Goal: Information Seeking & Learning: Learn about a topic

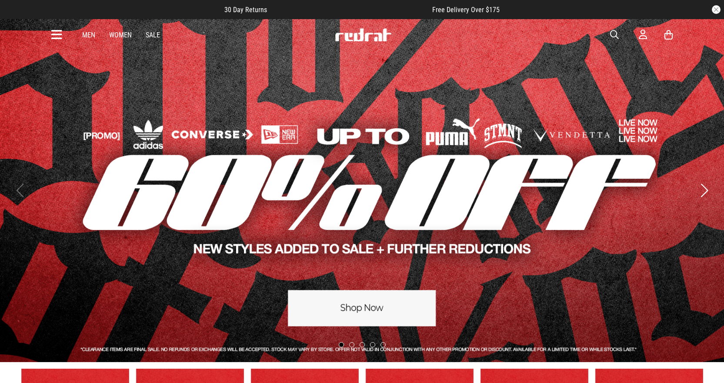
click at [52, 28] on icon at bounding box center [56, 35] width 11 height 14
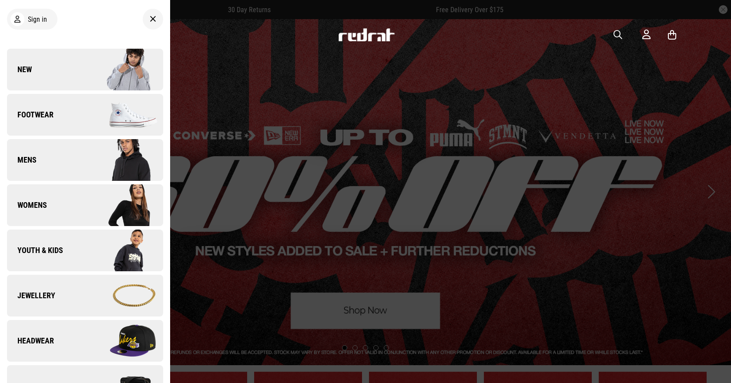
click at [81, 173] on link "Mens" at bounding box center [85, 160] width 156 height 42
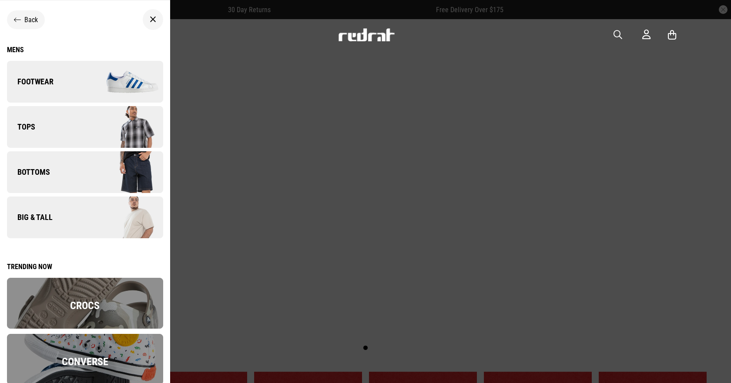
click at [63, 124] on link "Tops" at bounding box center [85, 127] width 156 height 42
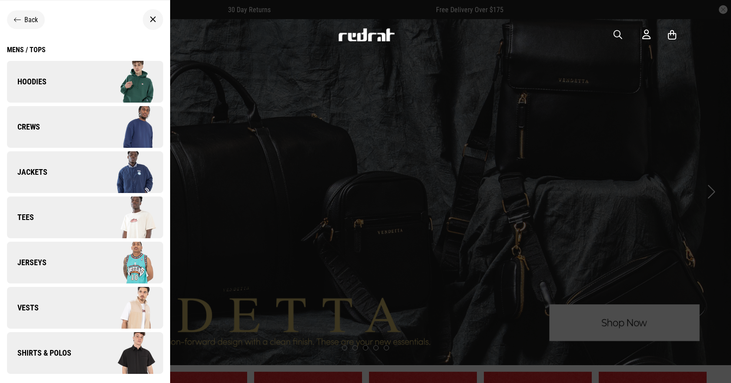
click at [75, 302] on link "Vests" at bounding box center [85, 308] width 156 height 42
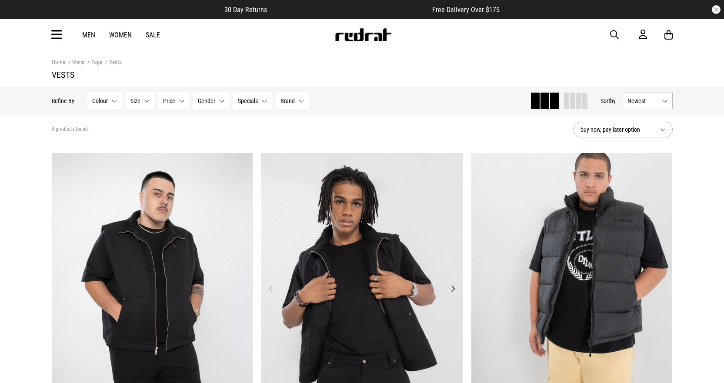
click at [454, 289] on button "Next" at bounding box center [453, 289] width 11 height 10
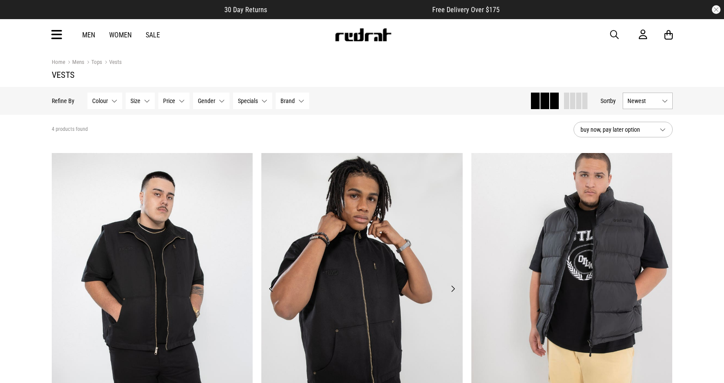
click at [454, 289] on button "Next" at bounding box center [453, 289] width 11 height 10
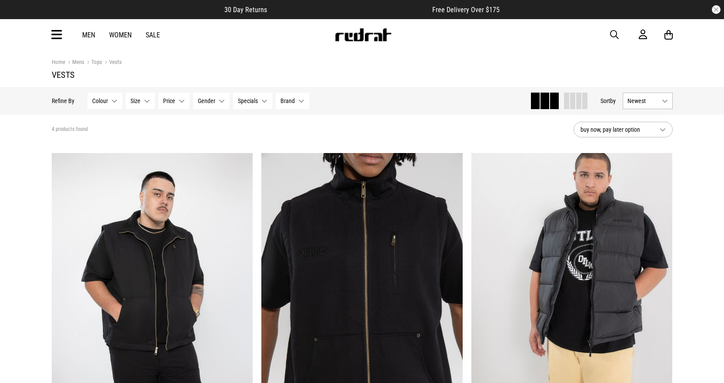
click at [93, 37] on link "Men" at bounding box center [88, 35] width 13 height 8
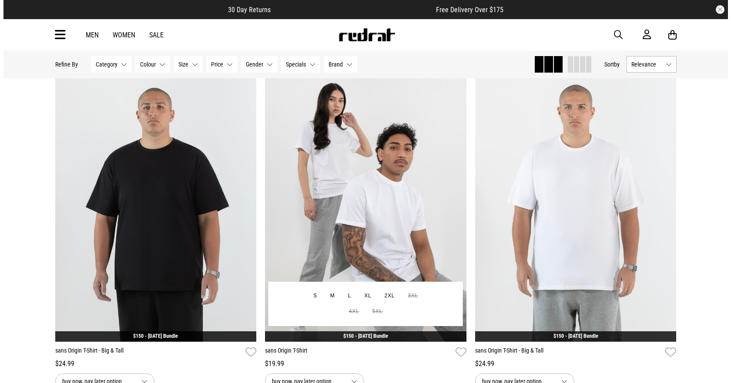
scroll to position [1566, 0]
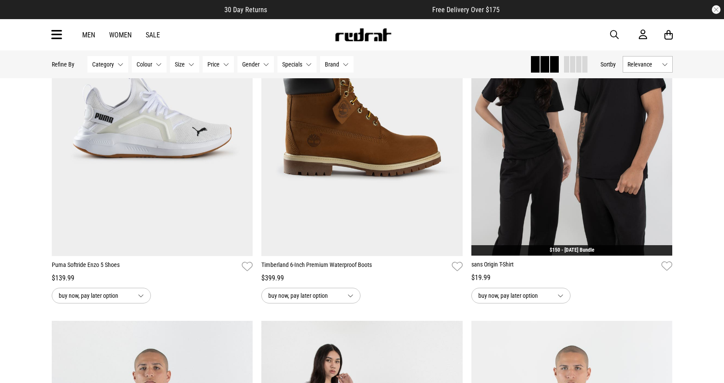
click at [60, 36] on icon at bounding box center [56, 35] width 11 height 14
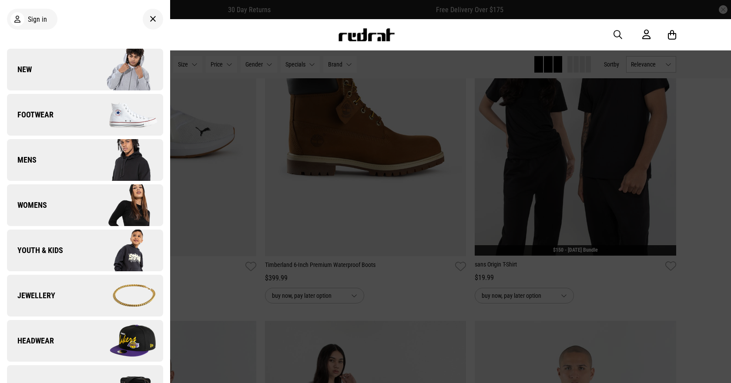
click at [59, 163] on link "Mens" at bounding box center [85, 160] width 156 height 42
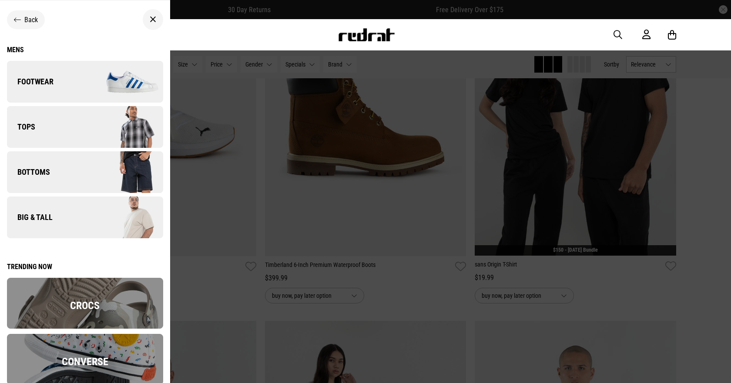
click at [64, 135] on link "Tops" at bounding box center [85, 127] width 156 height 42
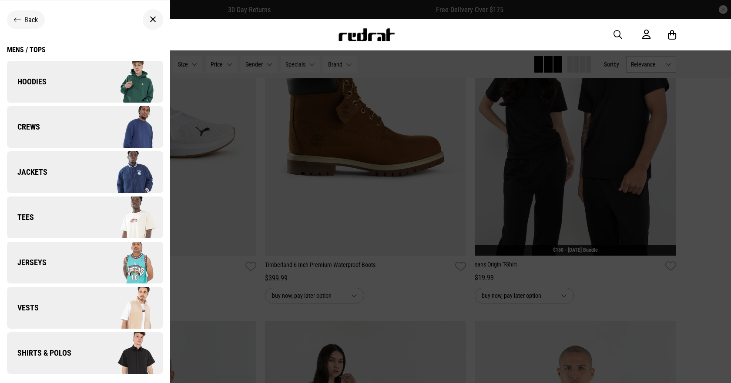
click at [67, 139] on link "Crews" at bounding box center [85, 127] width 156 height 42
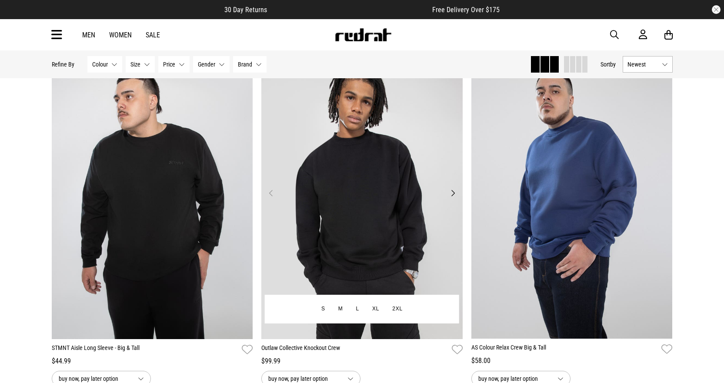
scroll to position [1088, 0]
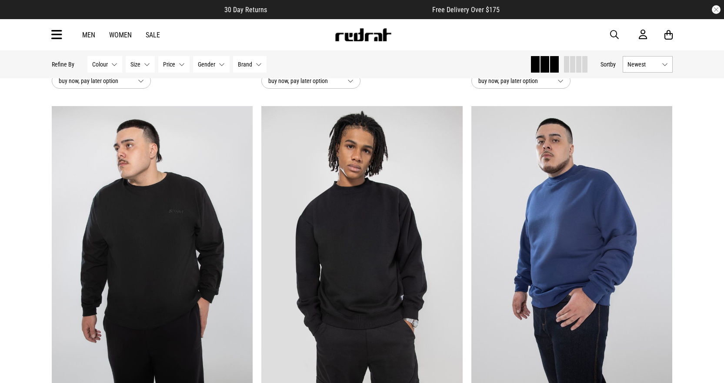
click at [50, 39] on div "Men Women Sale Sign in New Back Footwear Back Mens Back Womens Back Youth & Kid…" at bounding box center [362, 34] width 635 height 31
click at [51, 33] on icon at bounding box center [56, 35] width 11 height 14
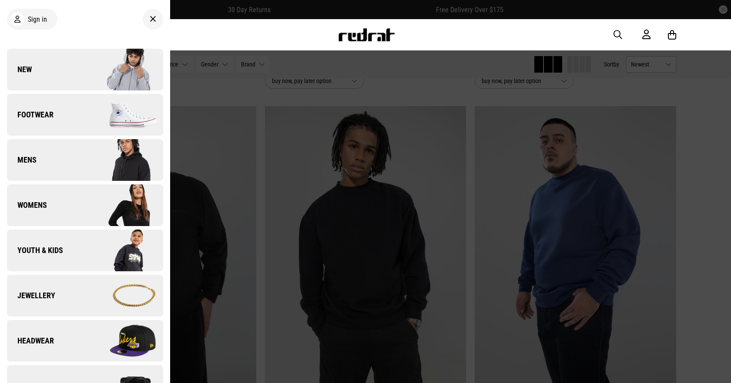
click at [234, 265] on div at bounding box center [365, 191] width 731 height 383
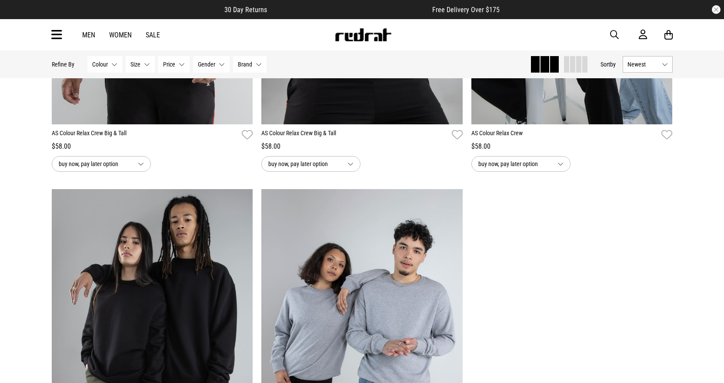
scroll to position [2219, 0]
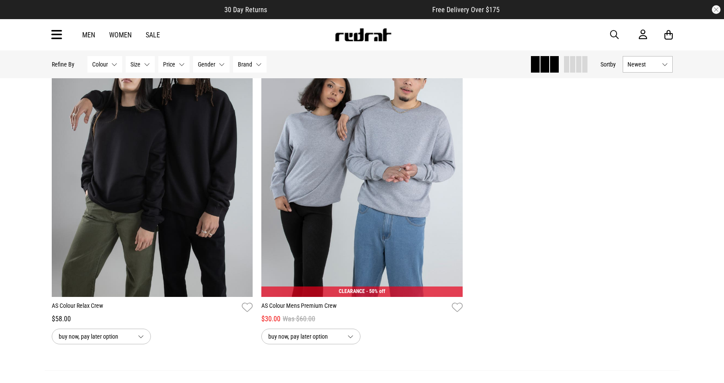
click at [113, 36] on link "Women" at bounding box center [120, 35] width 23 height 8
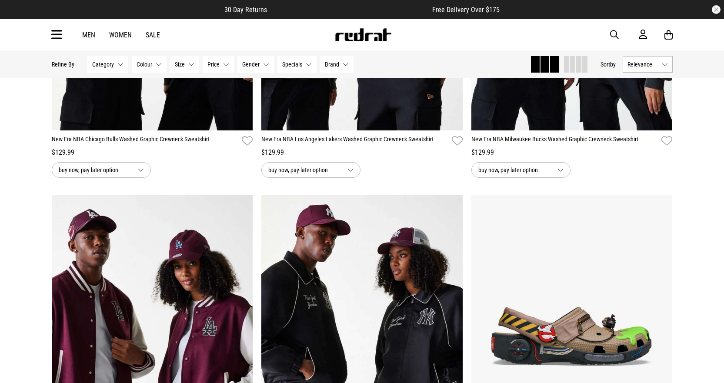
click at [322, 63] on button "Brand None selected" at bounding box center [337, 64] width 34 height 17
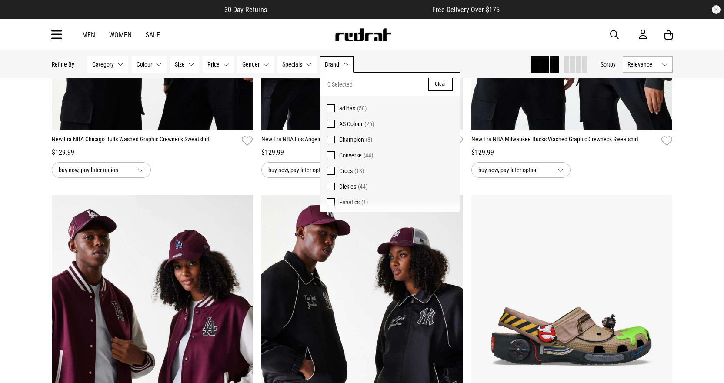
click at [57, 36] on icon at bounding box center [56, 35] width 11 height 14
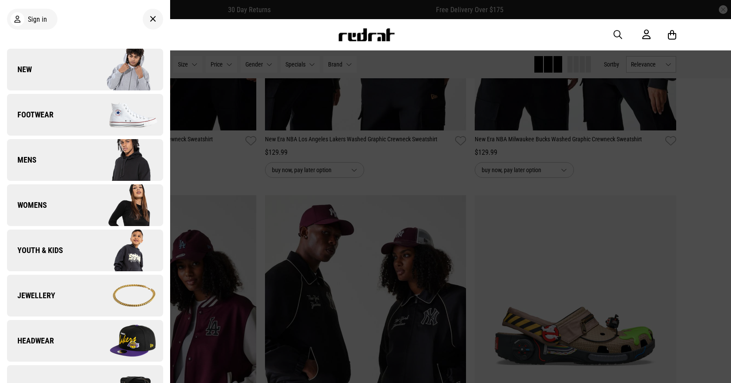
click at [52, 200] on link "Womens" at bounding box center [85, 205] width 156 height 42
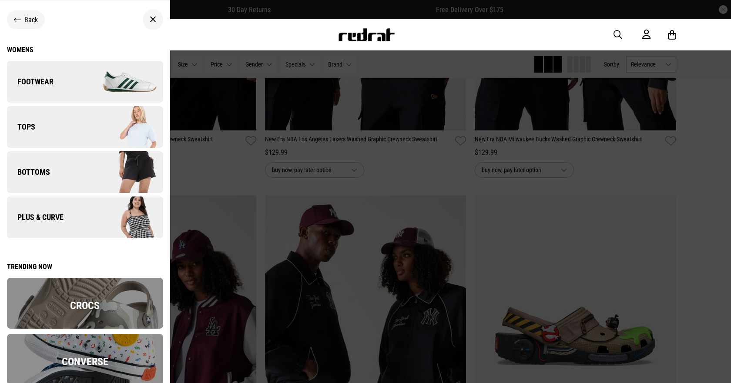
click at [65, 129] on link "Tops" at bounding box center [85, 127] width 156 height 42
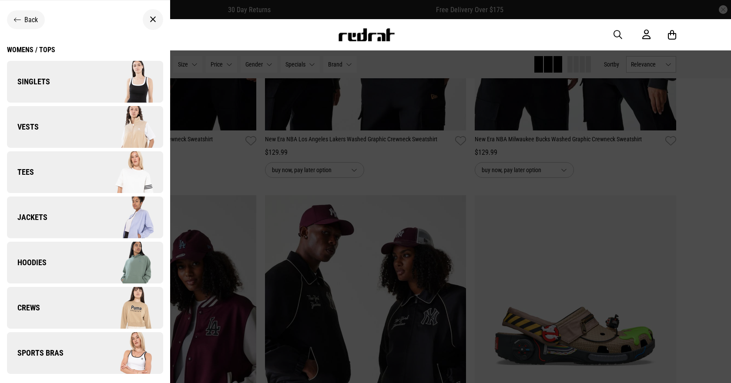
scroll to position [7, 0]
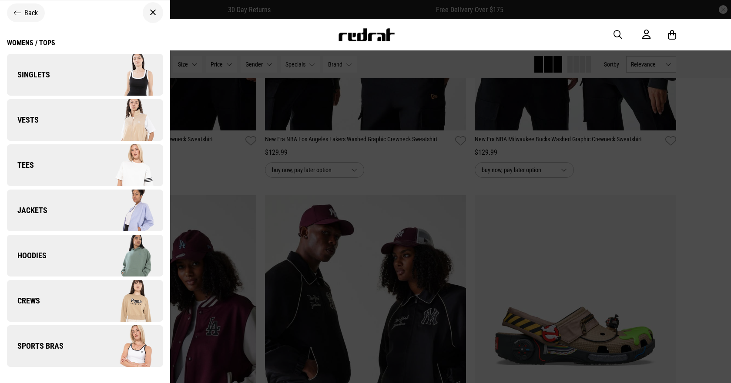
click at [56, 297] on link "Crews" at bounding box center [85, 301] width 156 height 42
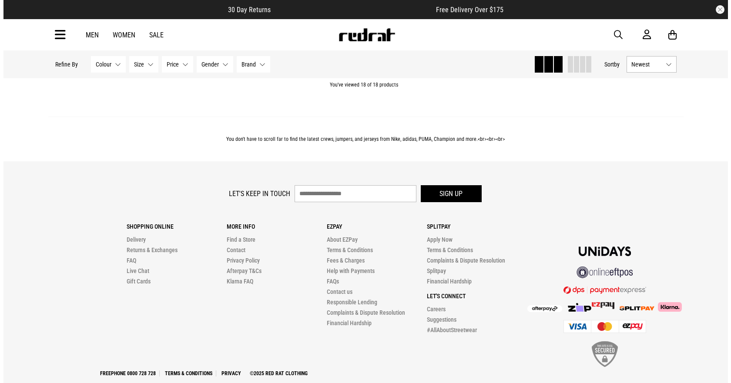
scroll to position [2045, 0]
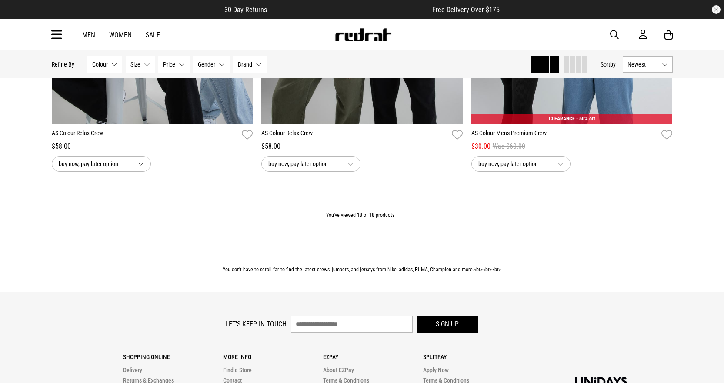
click at [60, 34] on icon at bounding box center [56, 35] width 11 height 14
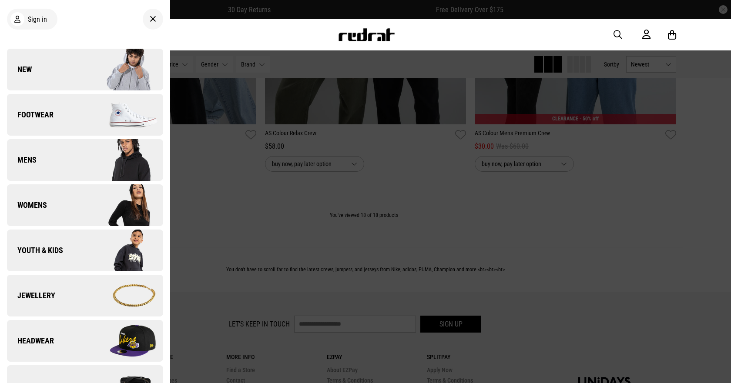
click at [57, 204] on link "Womens" at bounding box center [85, 205] width 156 height 42
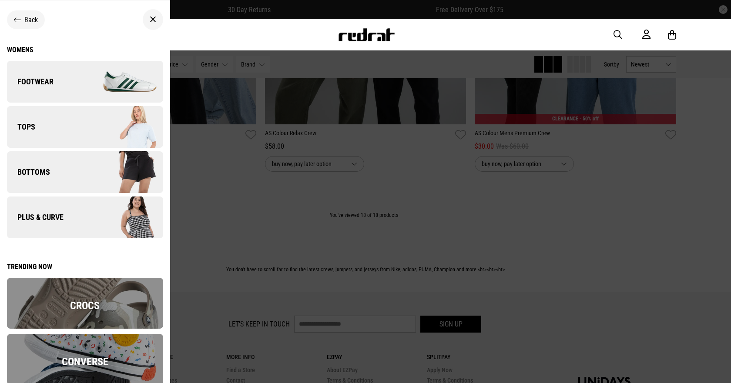
click at [54, 132] on link "Tops" at bounding box center [85, 127] width 156 height 42
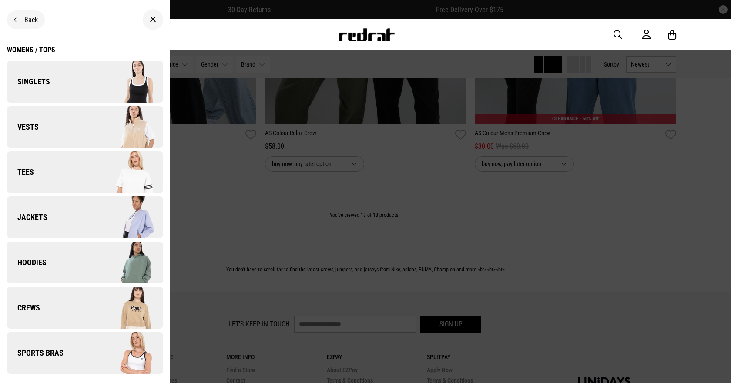
click at [62, 214] on link "Jackets" at bounding box center [85, 218] width 156 height 42
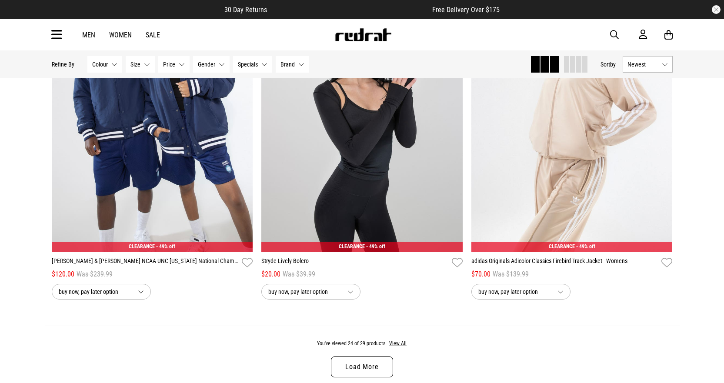
scroll to position [2822, 0]
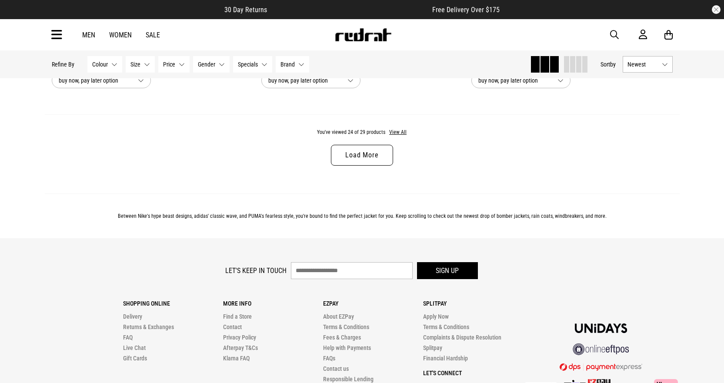
click at [343, 154] on link "Load More" at bounding box center [362, 155] width 62 height 21
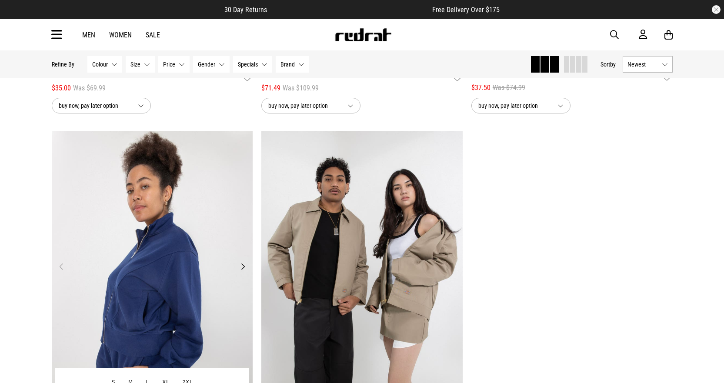
scroll to position [3257, 0]
